Goal: Check status

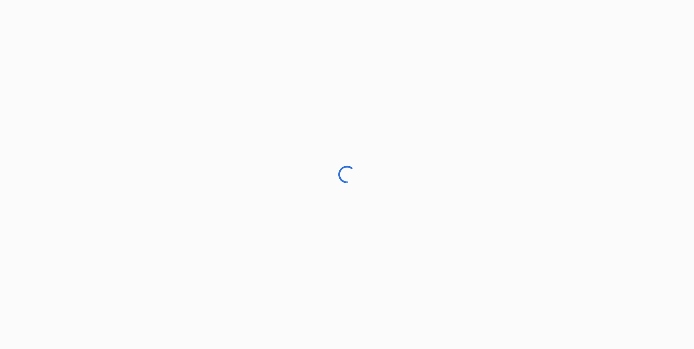
click at [308, 229] on div at bounding box center [347, 174] width 694 height 349
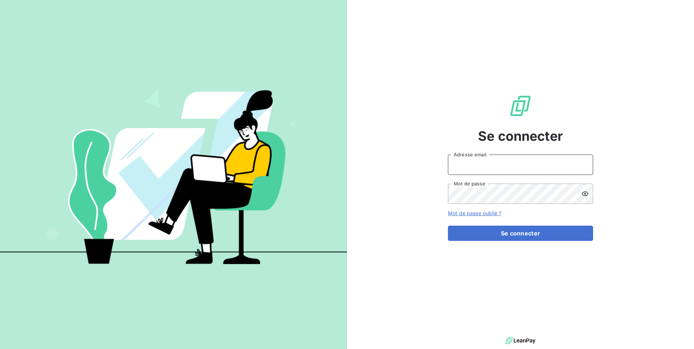
type input "[EMAIL_ADDRESS][DOMAIN_NAME]"
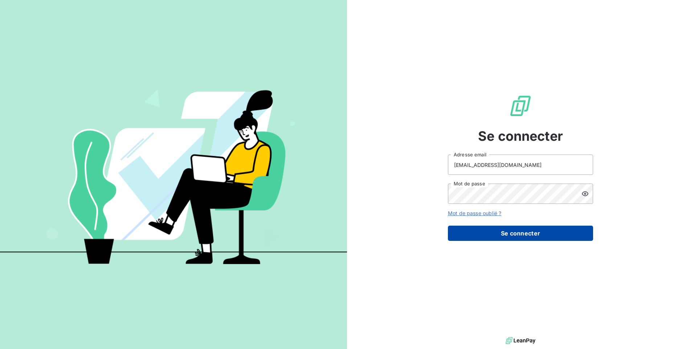
click at [485, 228] on button "Se connecter" at bounding box center [520, 233] width 145 height 15
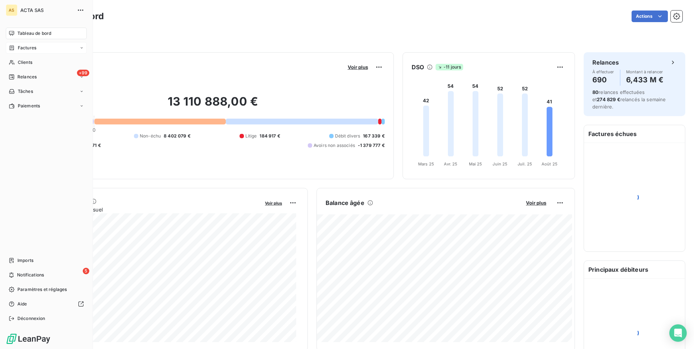
click at [20, 47] on span "Factures" at bounding box center [27, 48] width 19 height 7
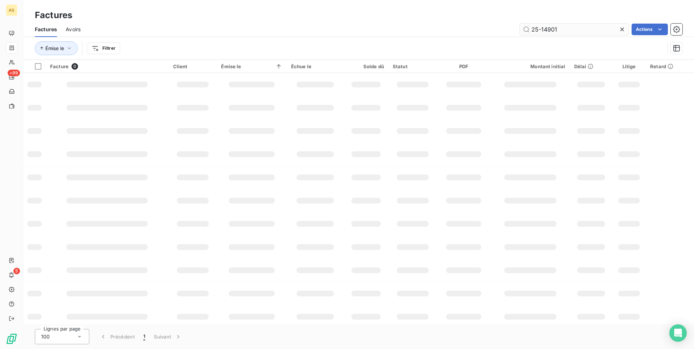
click at [562, 31] on input "25-14901" at bounding box center [574, 30] width 109 height 12
type input "25-14901"
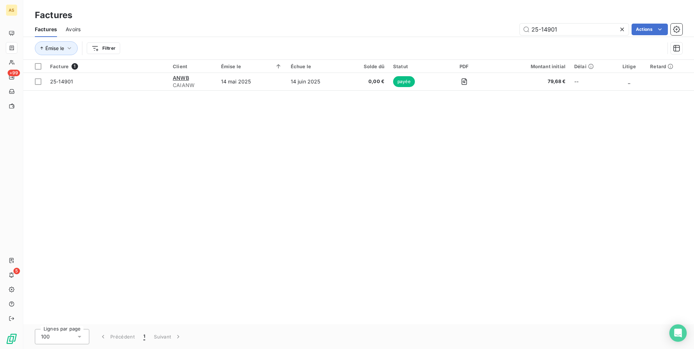
click at [464, 215] on div "Facture 1 Client Émise le Échue le Solde dû Statut PDF Montant initial Délai Li…" at bounding box center [358, 192] width 671 height 265
